Goal: Check status: Check status

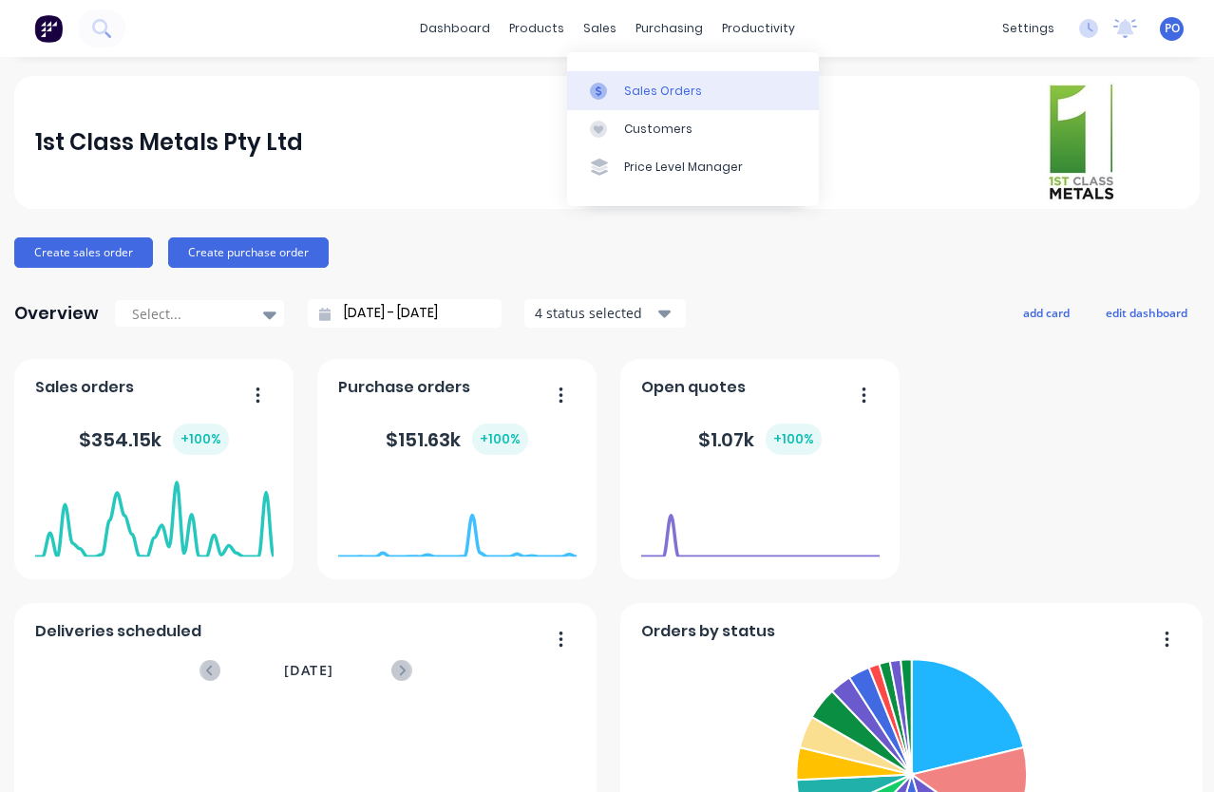
click at [622, 88] on link "Sales Orders" at bounding box center [693, 90] width 252 height 38
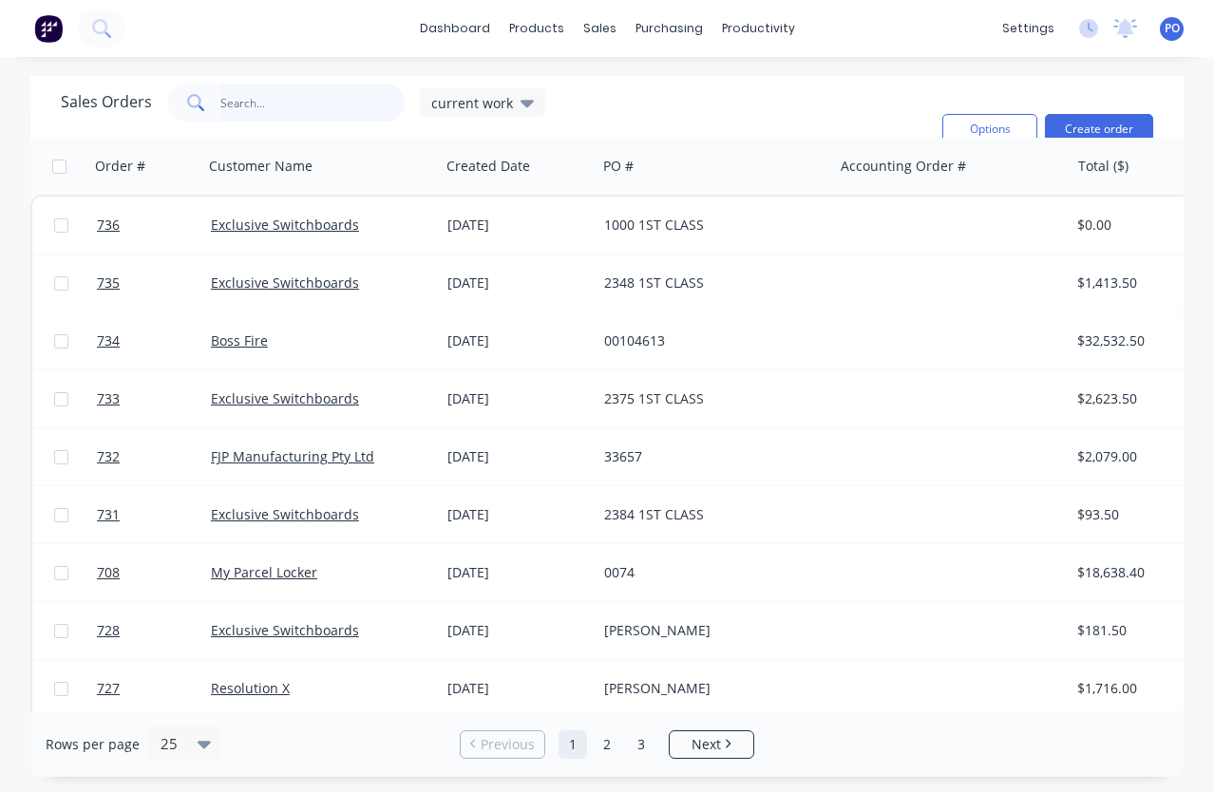
click at [222, 102] on input "text" at bounding box center [312, 103] width 185 height 38
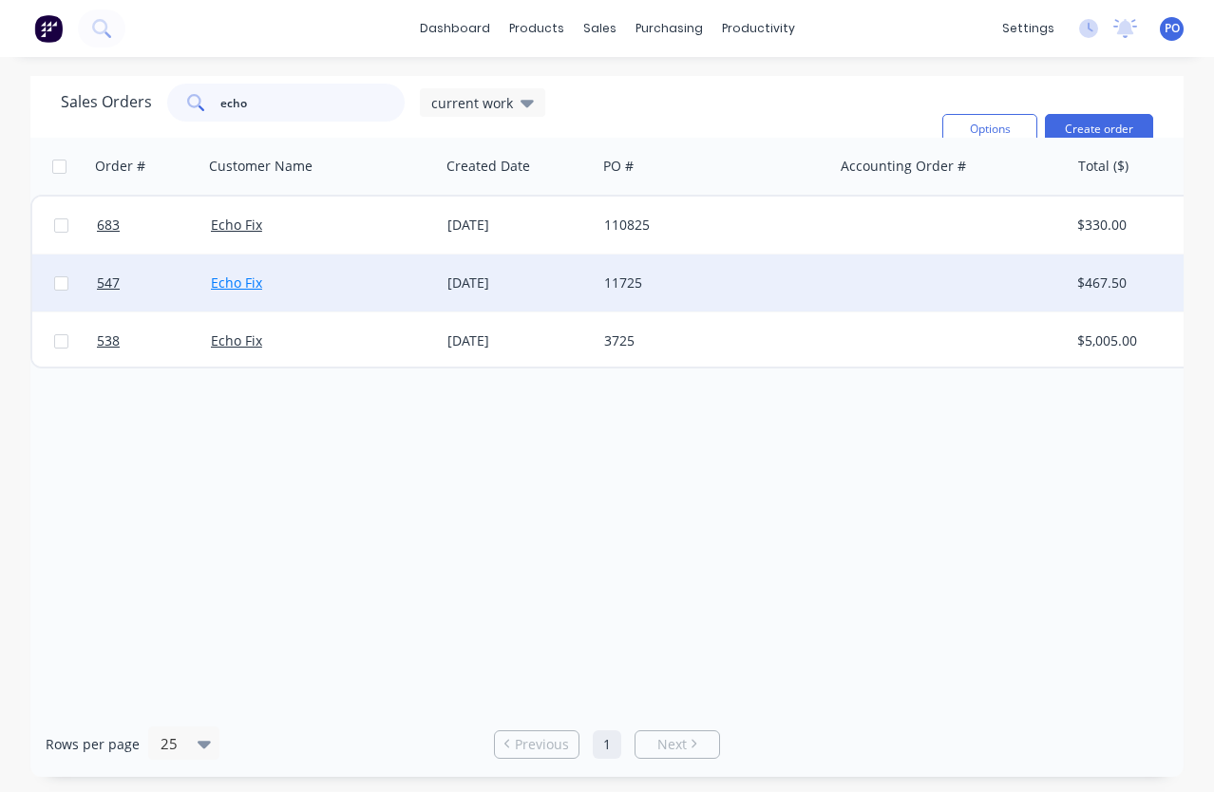
type input "echo"
click at [244, 283] on link "Echo Fix" at bounding box center [236, 283] width 51 height 18
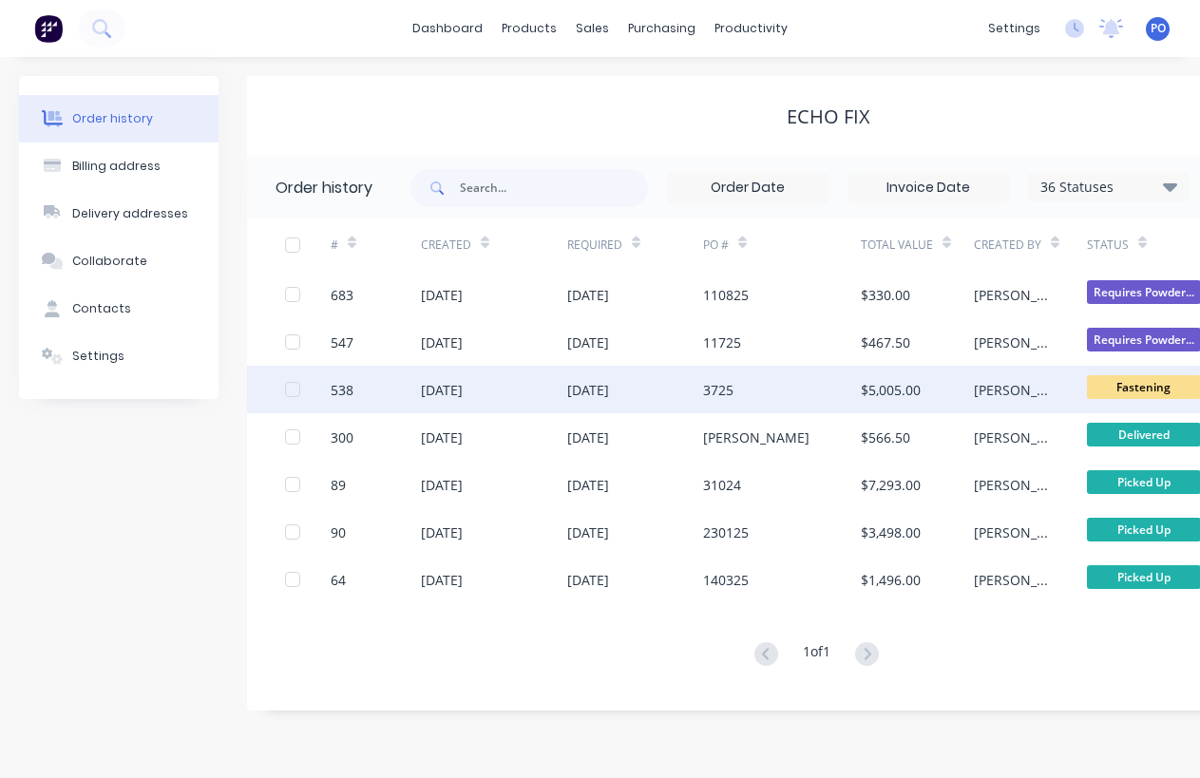
click at [551, 386] on div "[DATE]" at bounding box center [494, 389] width 147 height 47
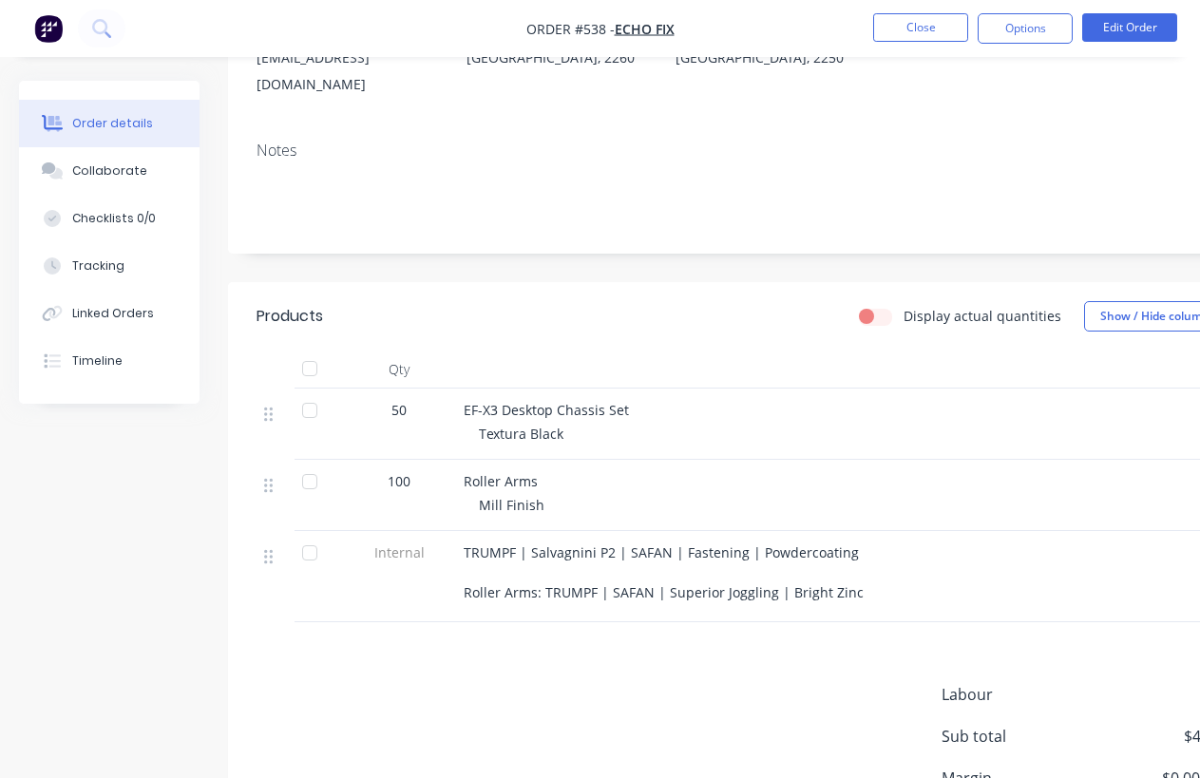
scroll to position [238, 0]
